Goal: Task Accomplishment & Management: Use online tool/utility

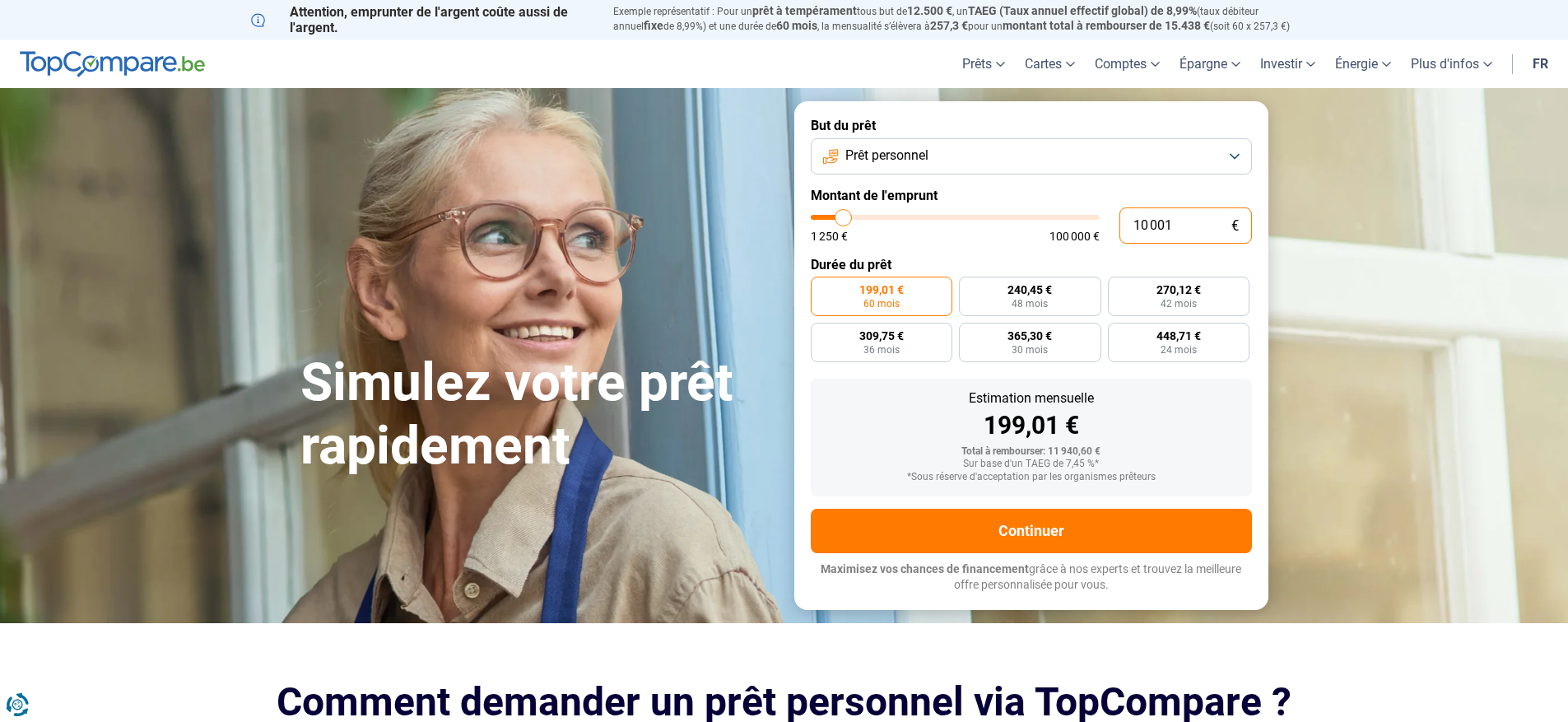
drag, startPoint x: 1191, startPoint y: 226, endPoint x: 1125, endPoint y: 225, distance: 66.0
click at [1125, 225] on input "10 001" at bounding box center [1186, 226] width 133 height 36
type input "4"
type input "1250"
type input "40"
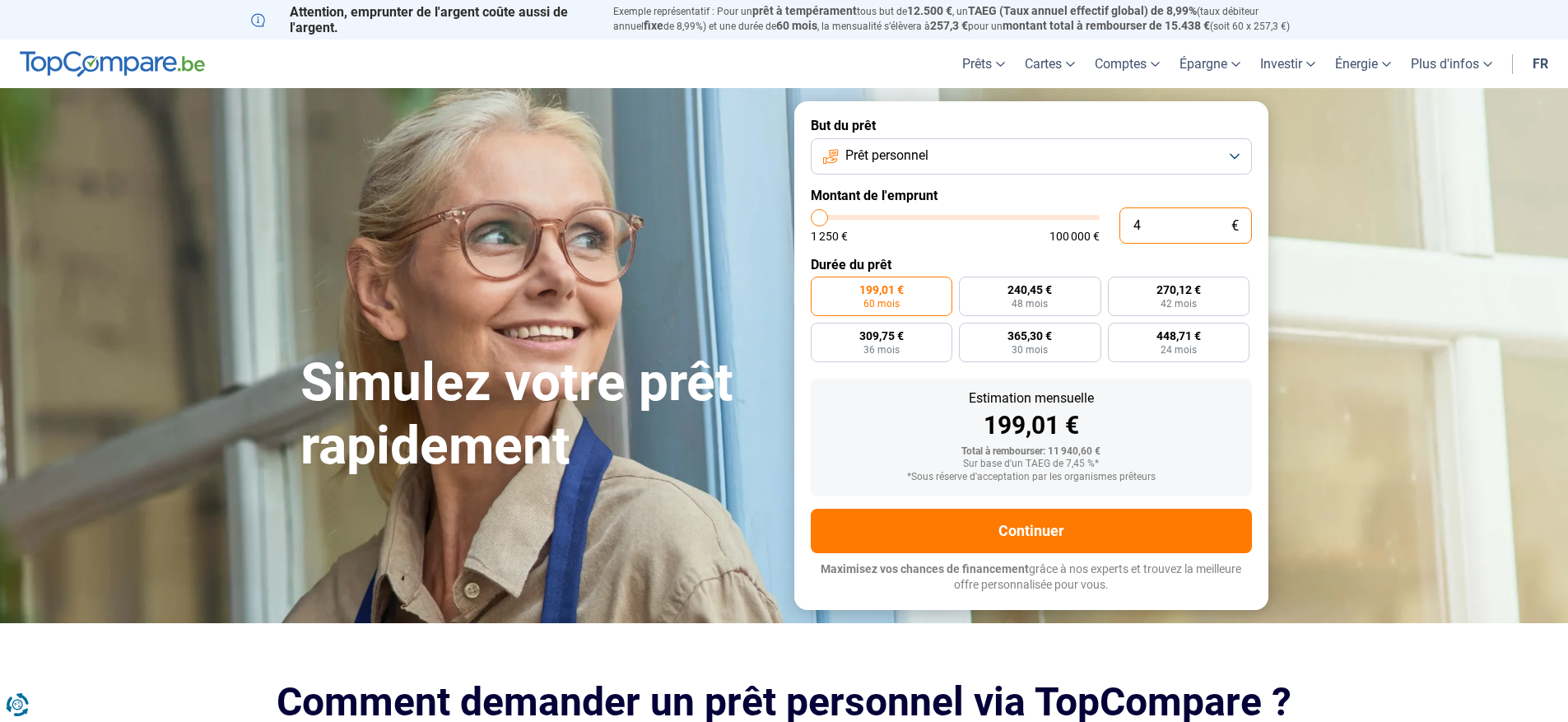
type input "1250"
type input "400"
type input "1250"
type input "4 000"
type input "4000"
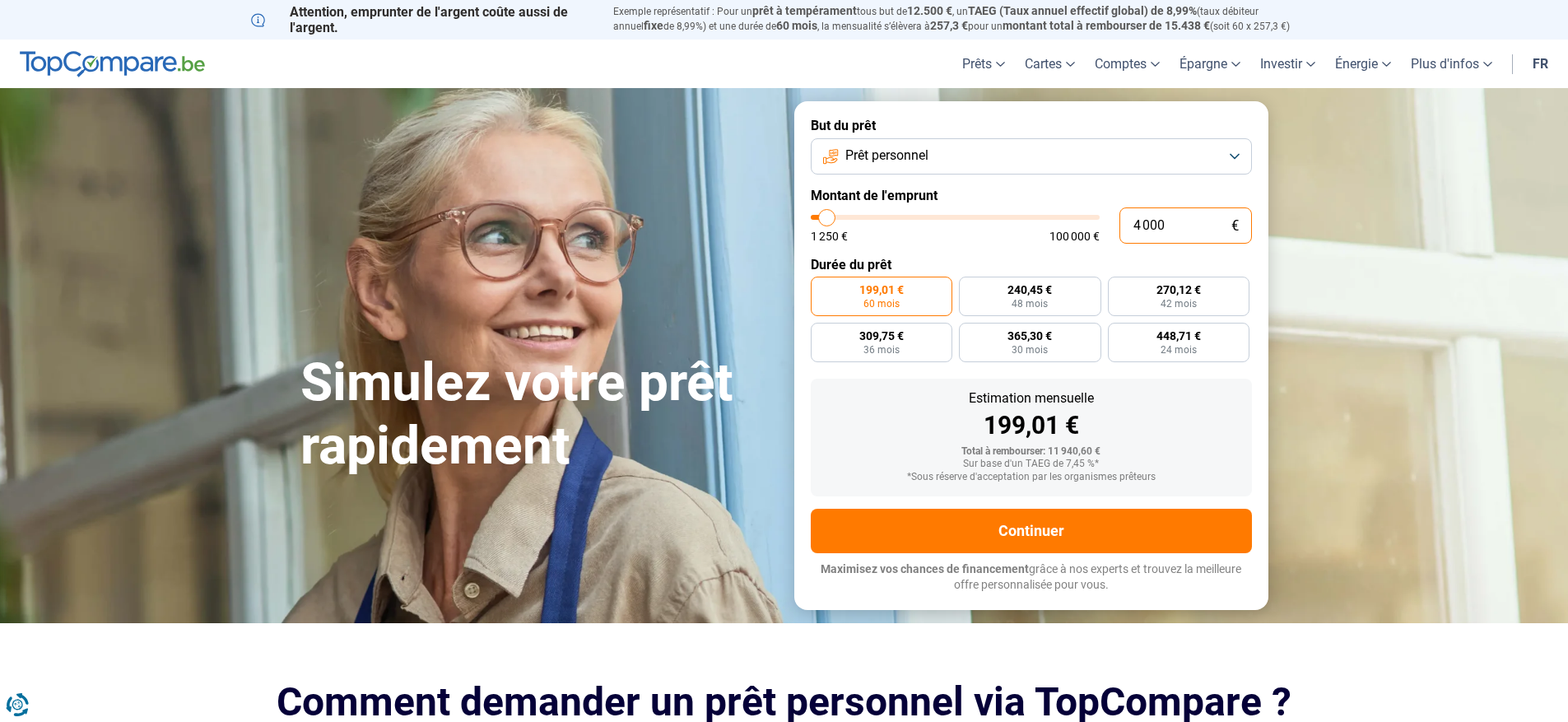
radio input "true"
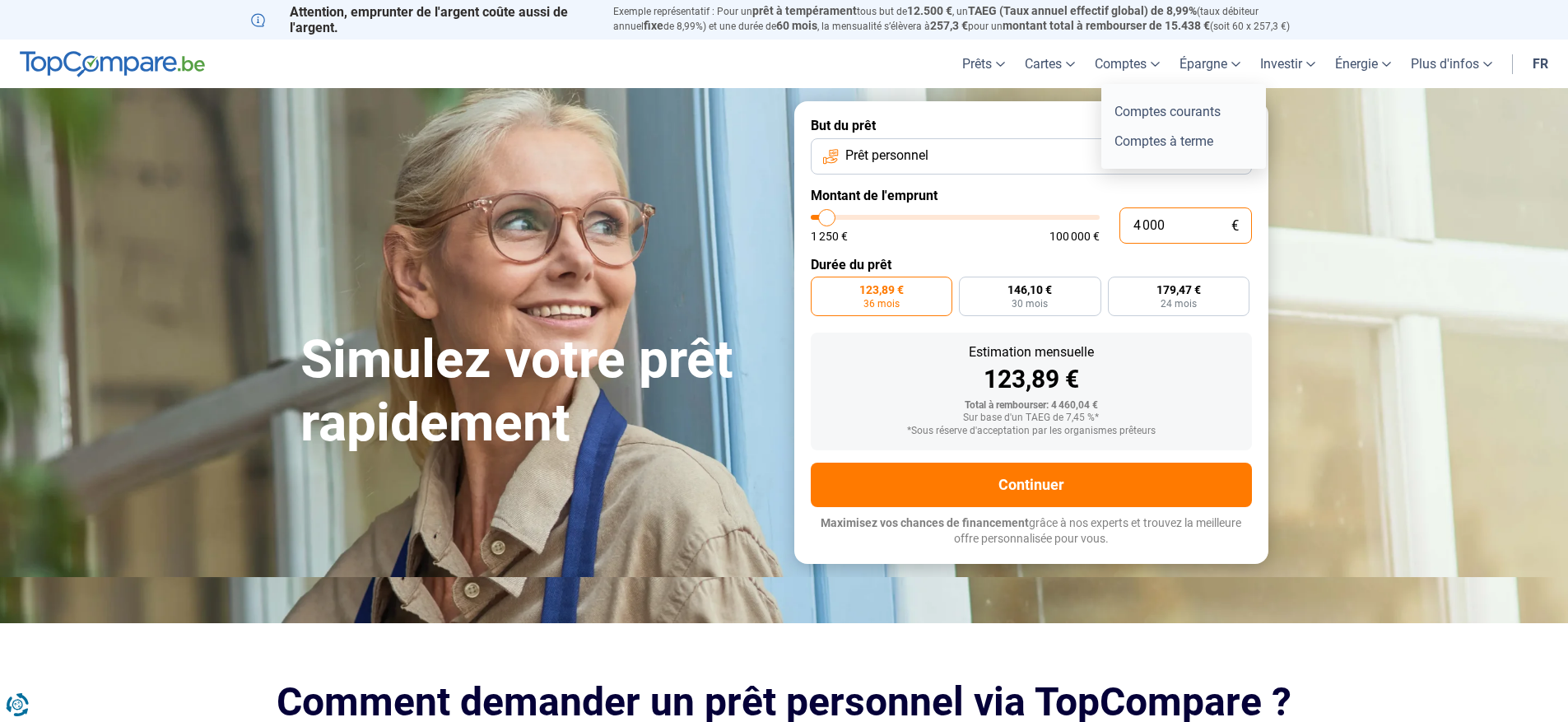
type input "4 000"
